Goal: Task Accomplishment & Management: Use online tool/utility

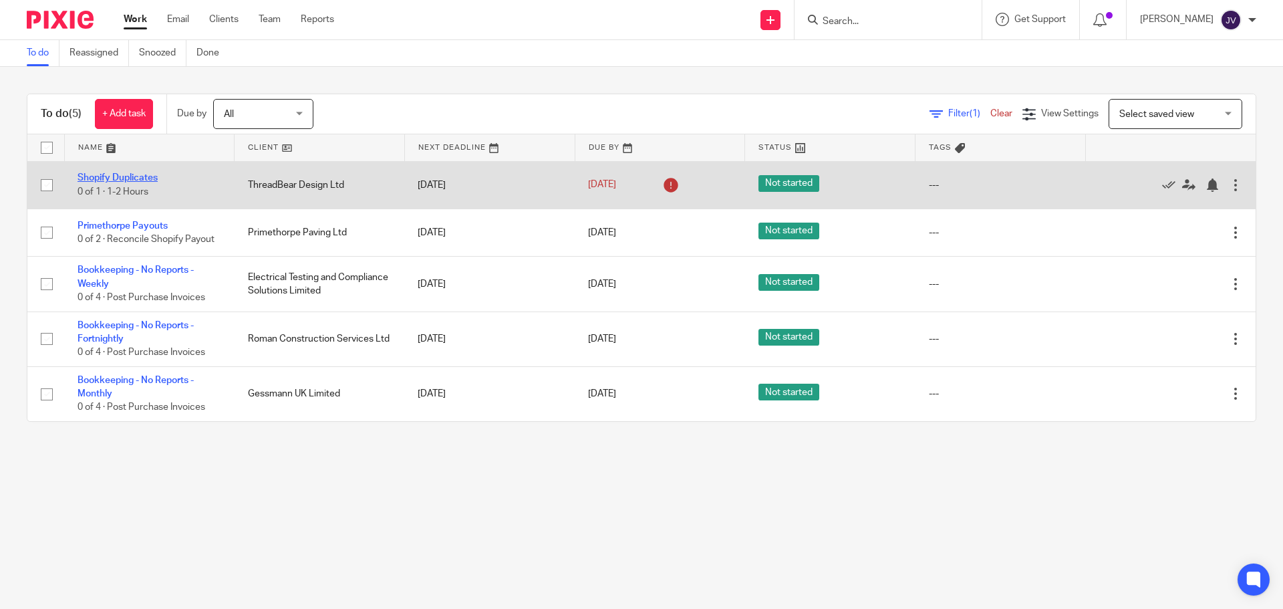
click at [134, 174] on link "Shopify Duplicates" at bounding box center [117, 177] width 80 height 9
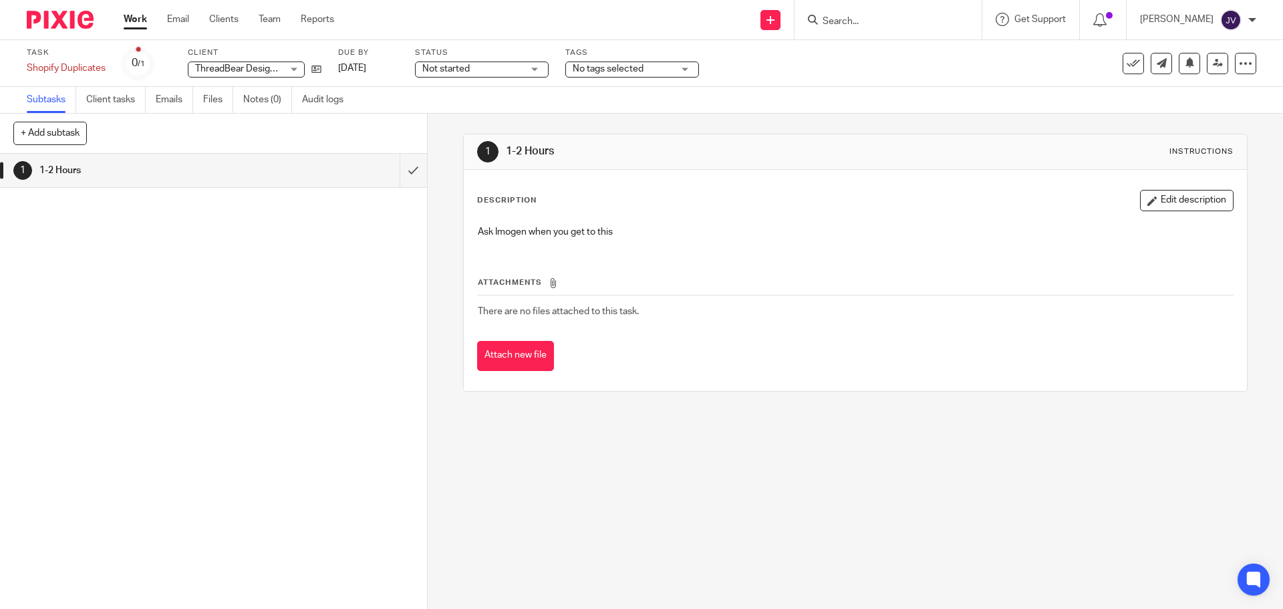
click at [95, 15] on link at bounding box center [62, 20] width 70 height 18
